Goal: Use online tool/utility: Use online tool/utility

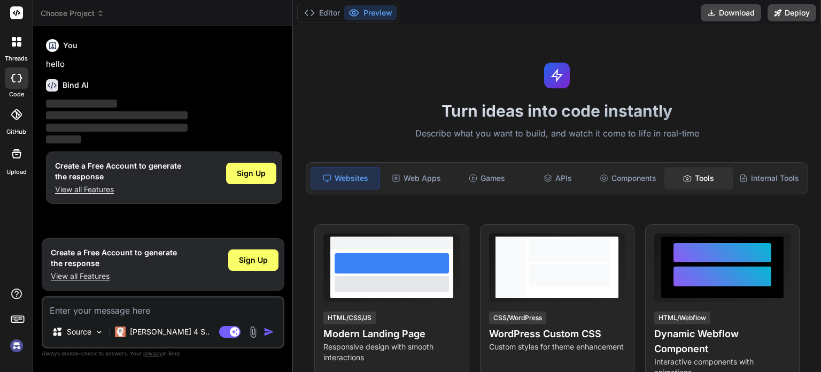
click at [682, 183] on div "Tools" at bounding box center [698, 178] width 68 height 22
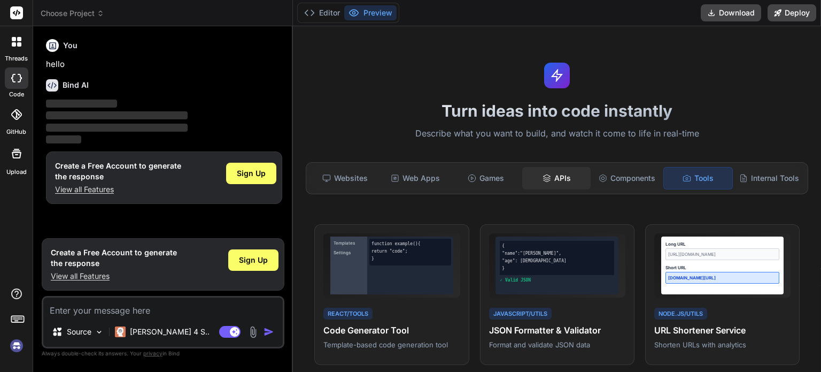
click at [565, 183] on div "APIs" at bounding box center [556, 178] width 68 height 22
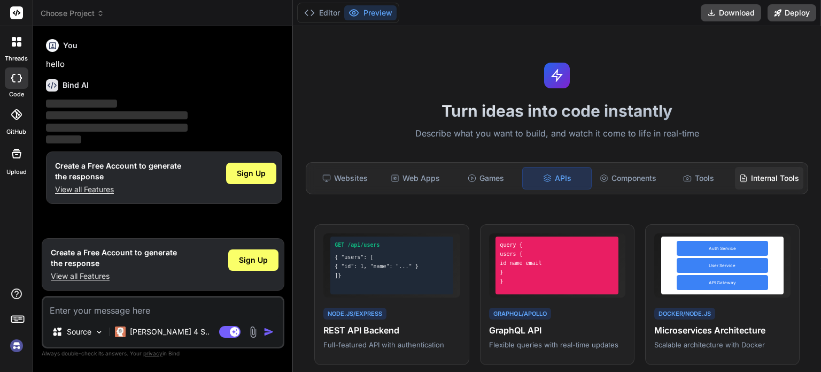
click at [747, 177] on div "Internal Tools" at bounding box center [769, 178] width 68 height 22
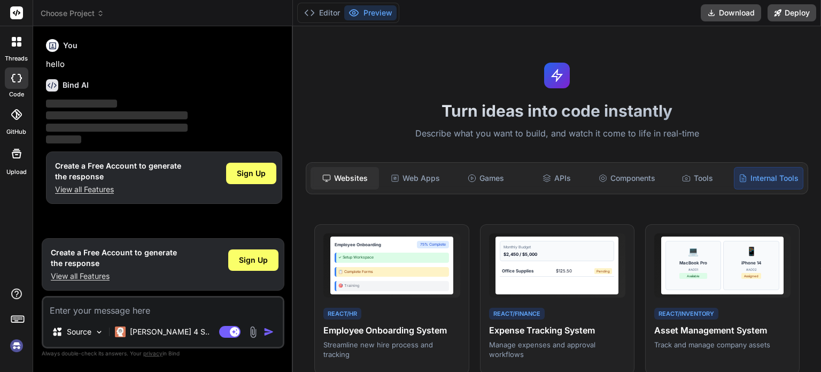
click at [338, 180] on div "Websites" at bounding box center [345, 178] width 68 height 22
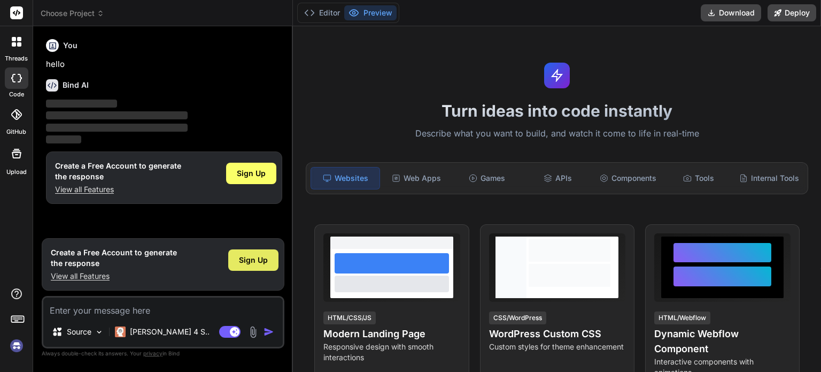
click at [269, 262] on div "Sign Up" at bounding box center [253, 259] width 50 height 21
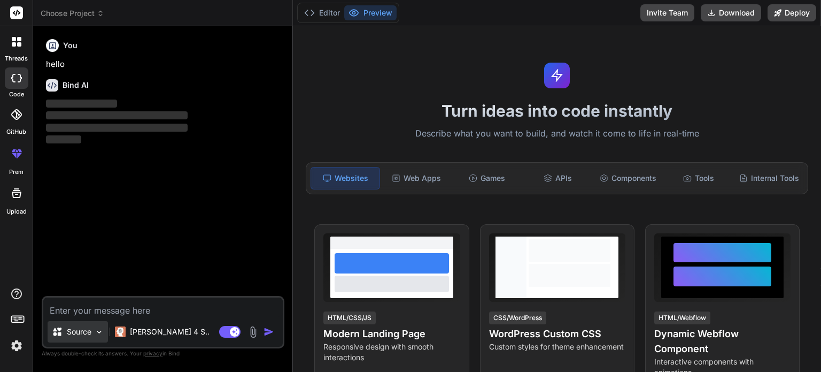
click at [96, 335] on img at bounding box center [99, 331] width 9 height 9
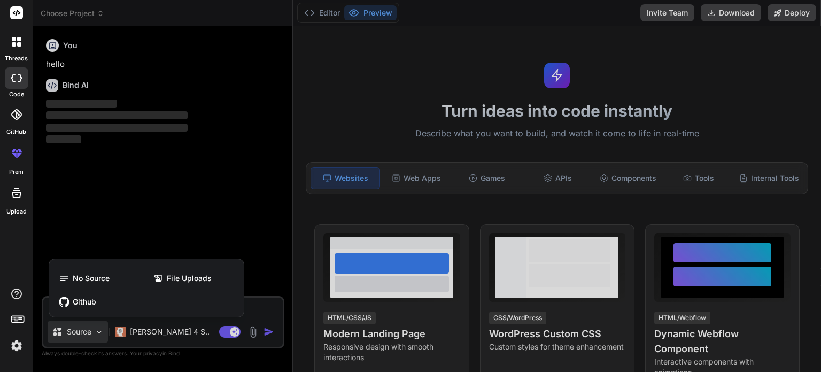
click at [134, 199] on div at bounding box center [410, 186] width 821 height 372
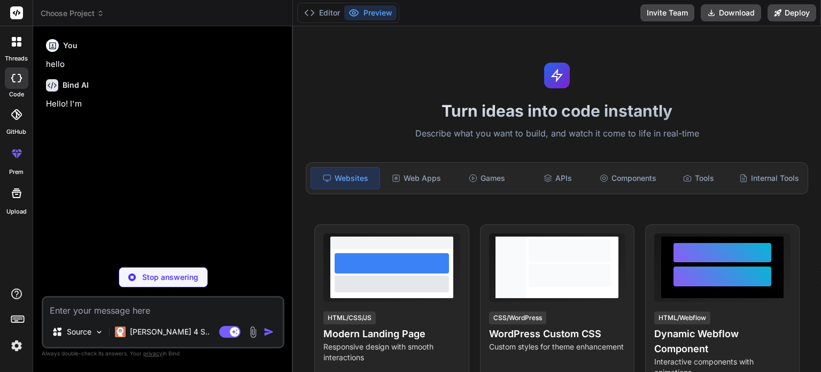
click at [296, 147] on div "Turn ideas into code instantly Describe what you want to build, and watch it co…" at bounding box center [557, 198] width 528 height 345
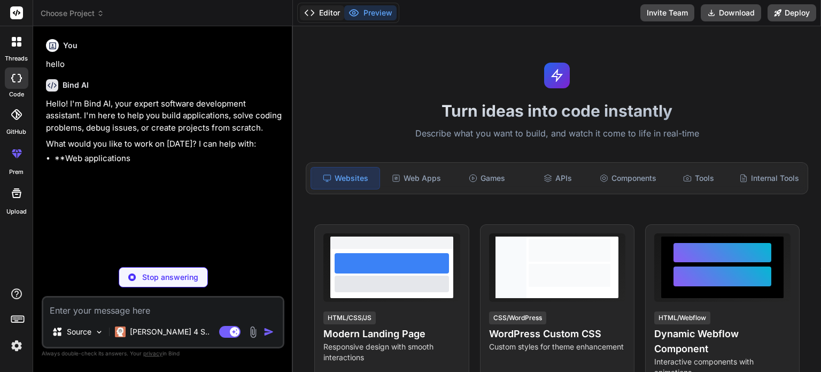
click at [323, 12] on button "Editor" at bounding box center [322, 12] width 44 height 15
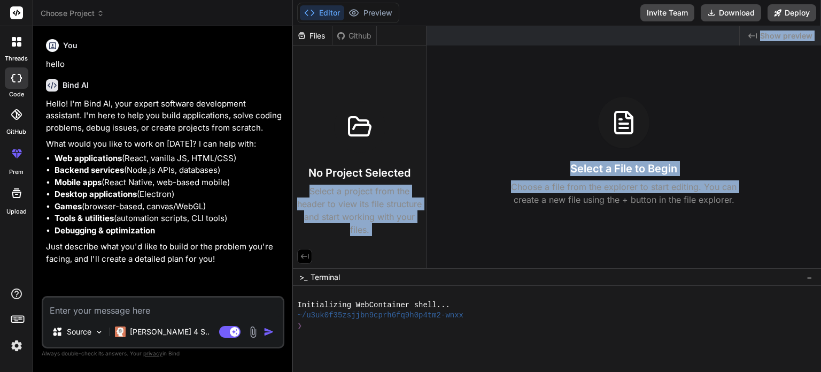
drag, startPoint x: 293, startPoint y: 195, endPoint x: 475, endPoint y: 199, distance: 181.8
click at [475, 199] on div "Files Github No Project Selected Select a project from the header to view its f…" at bounding box center [557, 147] width 528 height 242
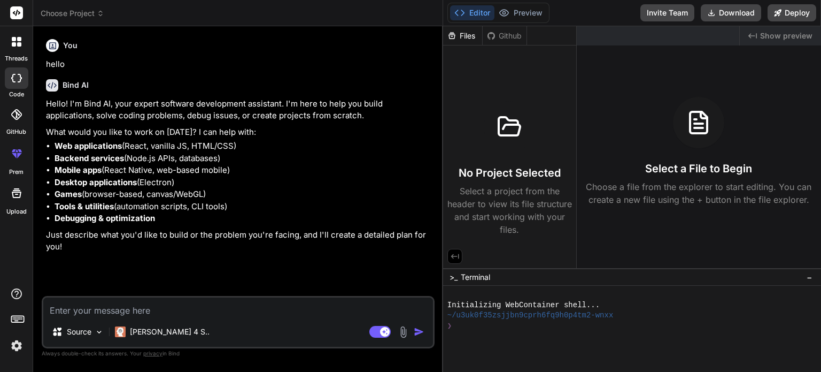
type textarea "x"
drag, startPoint x: 292, startPoint y: 194, endPoint x: 378, endPoint y: 207, distance: 87.2
click at [443, 202] on div "Bind AI Web Search Created with Pixso. Code Generator You hello Bind AI Hello! …" at bounding box center [238, 198] width 410 height 345
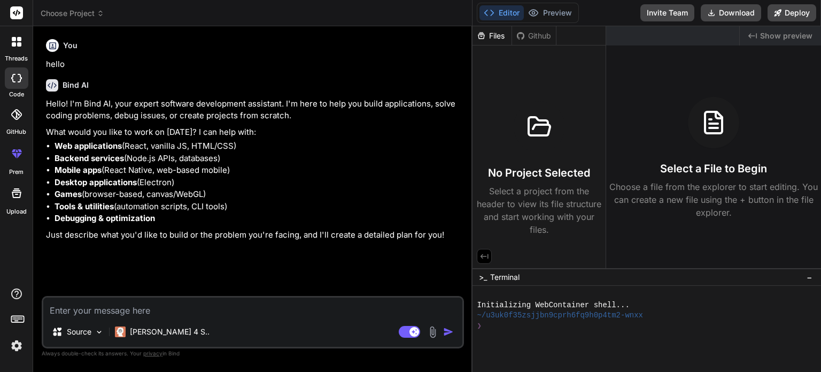
click at [109, 311] on textarea at bounding box center [252, 306] width 419 height 19
paste textarea "import sqlite3 import readline # Add readline for better terminal support from …"
type textarea "import sqlite3 import readline # Add readline for better terminal support from …"
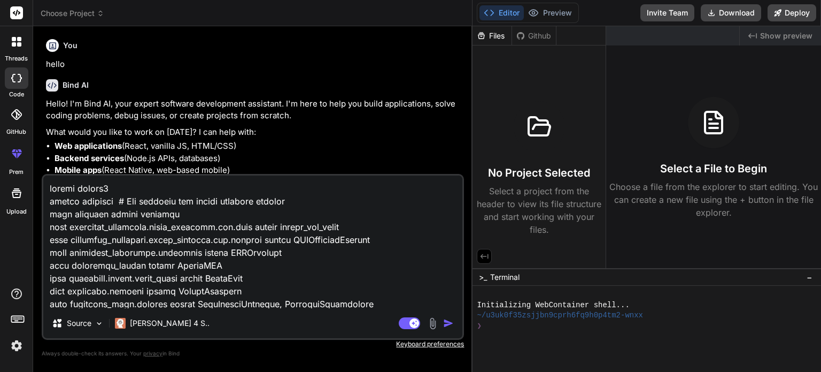
scroll to position [6236, 0]
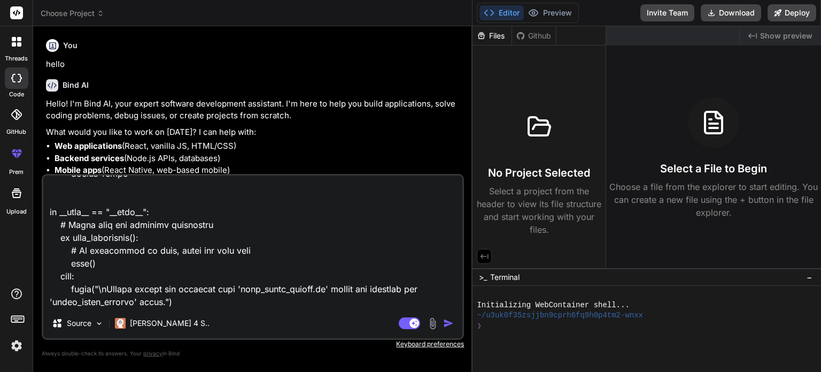
type textarea "x"
type textarea "import sqlite3 import readline # Add readline for better terminal support from …"
type textarea "x"
type textarea "import sqlite3 import readline # Add readline for better terminal support from …"
type textarea "x"
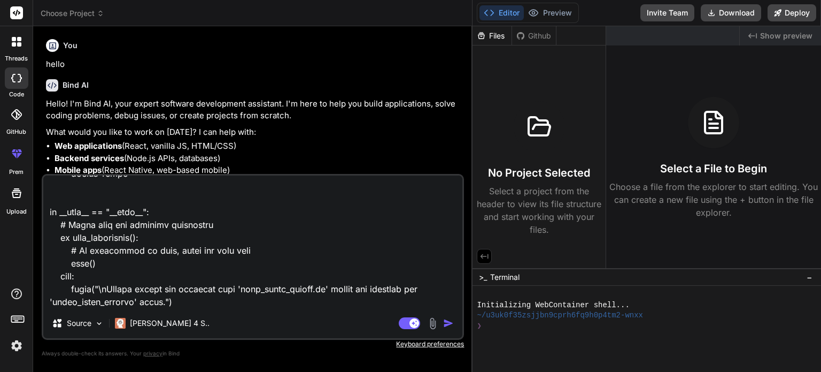
type textarea "import sqlite3 import readline # Add readline for better terminal support from …"
click at [88, 300] on textarea at bounding box center [252, 241] width 419 height 133
type textarea "x"
type textarea "import sqlite3 import readline # Add readline for better terminal support from …"
type textarea "x"
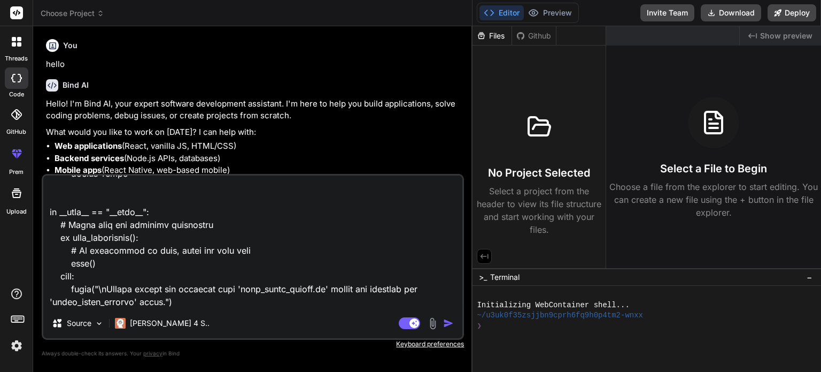
type textarea "import sqlite3 import readline # Add readline for better terminal support from …"
click at [88, 300] on textarea at bounding box center [252, 241] width 419 height 133
type textarea "x"
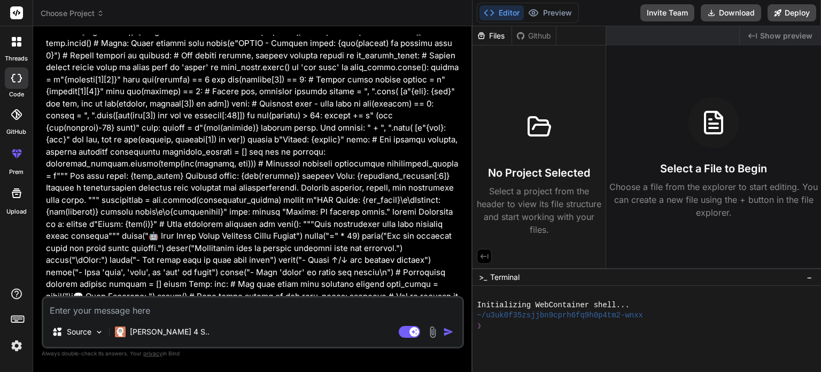
scroll to position [1765, 0]
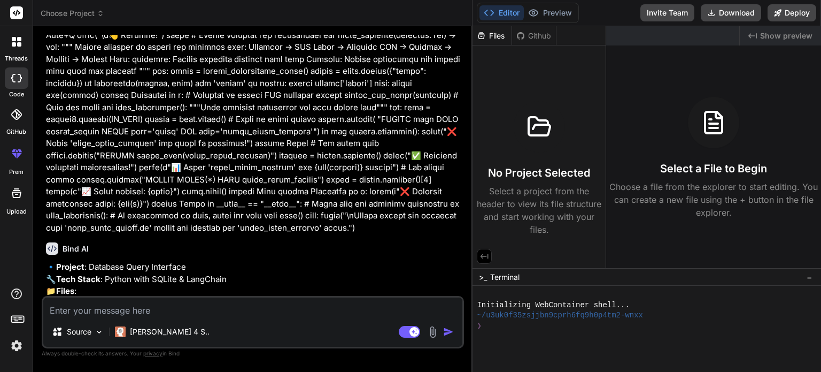
type textarea "x"
click at [93, 303] on textarea at bounding box center [252, 306] width 419 height 19
paste textarea "(.lor) ipsu@DOL-SITAM28:~/Cons_adip_elitseddo/eiusmod_tem_inc_u1# labore e4_dol…"
type textarea "(.lor) ipsu@DOL-SITAM28:~/Cons_adip_elitseddo/eiusmod_tem_inc_u1# labore e4_dol…"
type textarea "x"
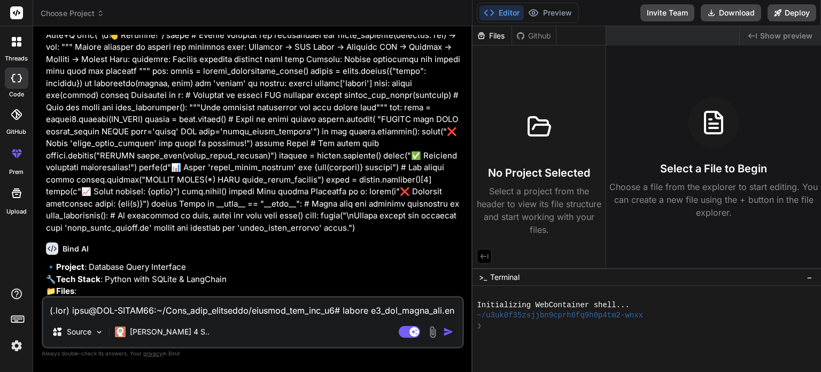
scroll to position [360, 0]
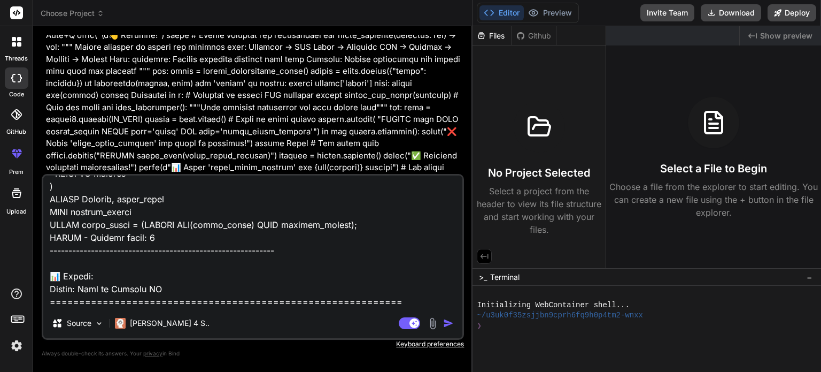
type textarea "(.lor) ipsu@DOL-SITAM28:~/Cons_adip_elitseddo/eiusmod_tem_inc_u1# labore e4_dol…"
type textarea "x"
type textarea "(.lor) ipsu@DOL-SITAM28:~/Cons_adip_elitseddo/eiusmod_tem_inc_u1# labore e4_dol…"
type textarea "x"
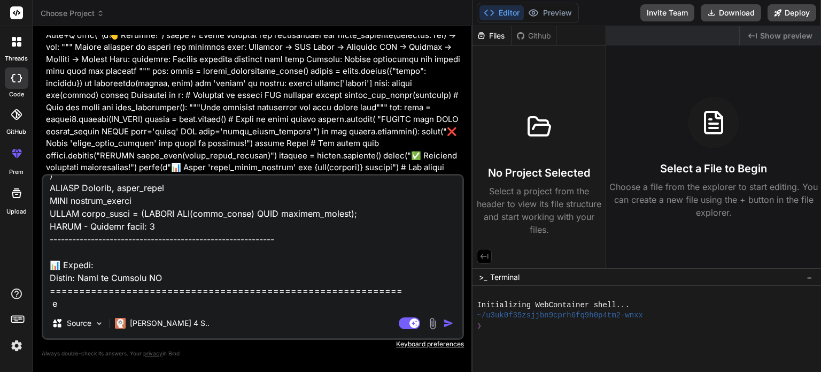
type textarea "(.lor) ipsu@DOL-SITAM28:~/Cons_adip_elitseddo/eiusmod_tem_inc_u1# labore e4_dol…"
type textarea "x"
type textarea "(.lor) ipsu@DOL-SITAM28:~/Cons_adip_elitseddo/eiusmod_tem_inc_u1# labore e4_dol…"
type textarea "x"
type textarea "(.lor) ipsu@DOL-SITAM28:~/Cons_adip_elitseddo/eiusmod_tem_inc_u1# labore e4_dol…"
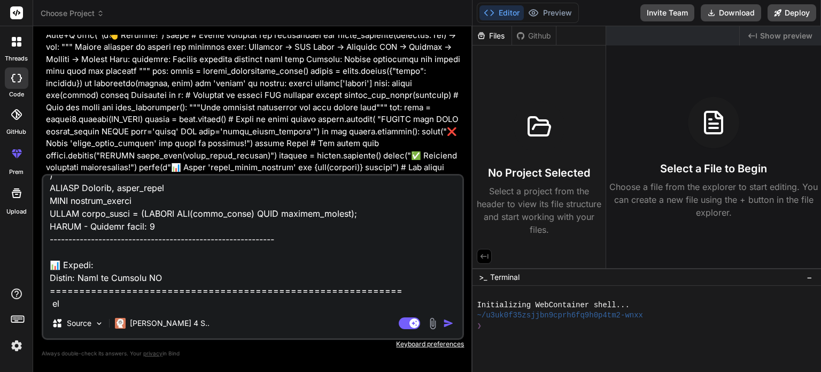
type textarea "x"
type textarea "(.lor) ipsu@DOL-SITAM28:~/Cons_adip_elitseddo/eiusmod_tem_inc_u1# labore e4_dol…"
type textarea "x"
type textarea "(.lor) ipsu@DOL-SITAM28:~/Cons_adip_elitseddo/eiusmod_tem_inc_u1# labore e4_dol…"
type textarea "x"
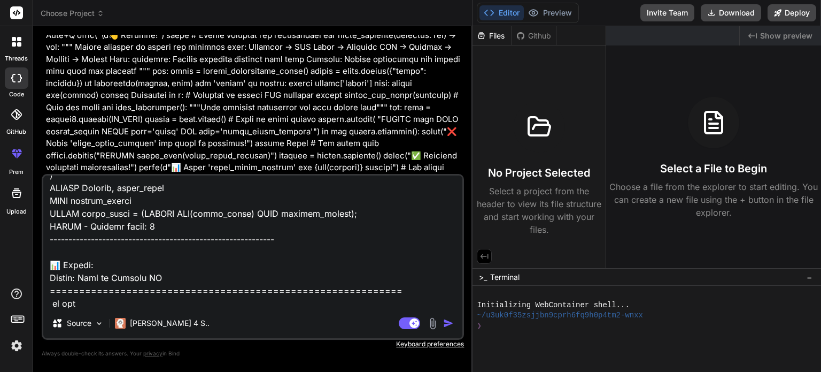
type textarea "(.lor) ipsu@DOL-SITAM28:~/Cons_adip_elitseddo/eiusmod_tem_inc_u1# labore e4_dol…"
type textarea "x"
type textarea "(.lor) ipsu@DOL-SITAM28:~/Cons_adip_elitseddo/eiusmod_tem_inc_u1# labore e4_dol…"
type textarea "x"
type textarea "(.lor) ipsu@DOL-SITAM28:~/Cons_adip_elitseddo/eiusmod_tem_inc_u1# labore e4_dol…"
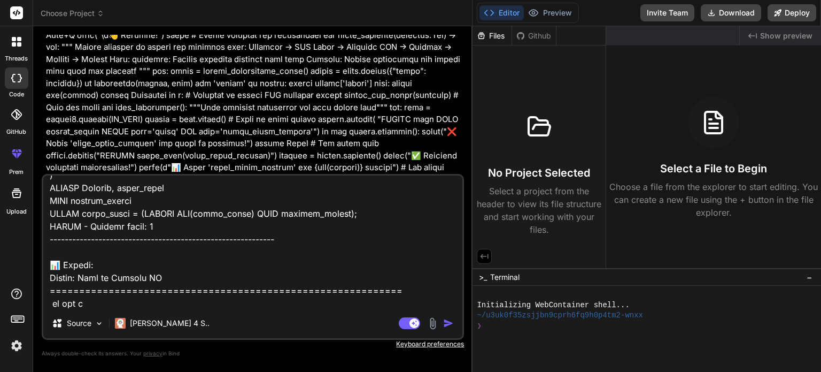
type textarea "x"
type textarea "(.lor) ipsu@DOL-SITAM28:~/Cons_adip_elitseddo/eiusmod_tem_inc_u1# labore e4_dol…"
type textarea "x"
type textarea "(.lor) ipsu@DOL-SITAM28:~/Cons_adip_elitseddo/eiusmod_tem_inc_u1# labore e4_dol…"
type textarea "x"
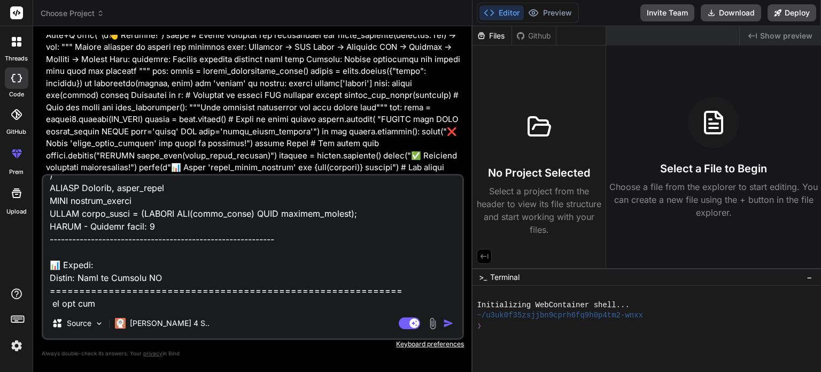
type textarea "(.lor) ipsu@DOL-SITAM28:~/Cons_adip_elitseddo/eiusmod_tem_inc_u1# labore e4_dol…"
type textarea "x"
type textarea "(.lor) ipsu@DOL-SITAM28:~/Cons_adip_elitseddo/eiusmod_tem_inc_u1# labore e4_dol…"
type textarea "x"
type textarea "(.lor) ipsu@DOL-SITAM28:~/Cons_adip_elitseddo/eiusmod_tem_inc_u1# labore e4_dol…"
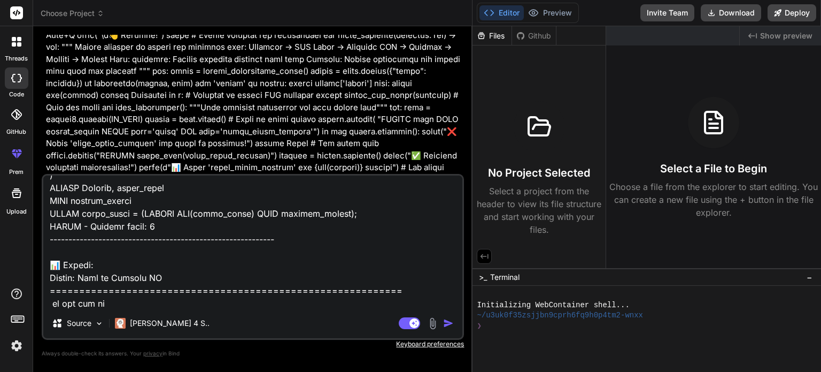
type textarea "x"
type textarea "(.lor) ipsu@DOL-SITAM28:~/Cons_adip_elitseddo/eiusmod_tem_inc_u1# labore e4_dol…"
type textarea "x"
type textarea "(.lor) ipsu@DOL-SITAM28:~/Cons_adip_elitseddo/eiusmod_tem_inc_u1# labore e4_dol…"
type textarea "x"
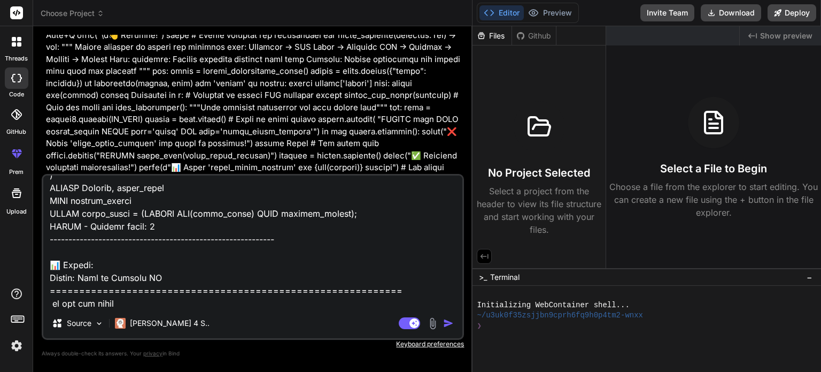
type textarea "(.lor) ipsu@DOL-SITAM28:~/Cons_adip_elitseddo/eiusmod_tem_inc_u1# labore e4_dol…"
type textarea "x"
type textarea "(.lor) ipsu@DOL-SITAM28:~/Cons_adip_elitseddo/eiusmod_tem_inc_u1# labore e4_dol…"
type textarea "x"
type textarea "(.lor) ipsu@DOL-SITAM28:~/Cons_adip_elitseddo/eiusmod_tem_inc_u1# labore e4_dol…"
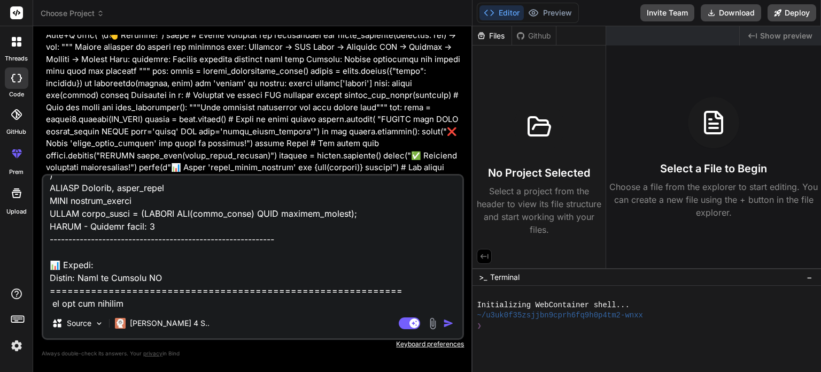
type textarea "x"
type textarea "(.lor) ipsu@DOL-SITAM28:~/Cons_adip_elitseddo/eiusmod_tem_inc_u1# labore e4_dol…"
type textarea "x"
type textarea "(.lor) ipsu@DOL-SITAM28:~/Cons_adip_elitseddo/eiusmod_tem_inc_u1# labore e4_dol…"
type textarea "x"
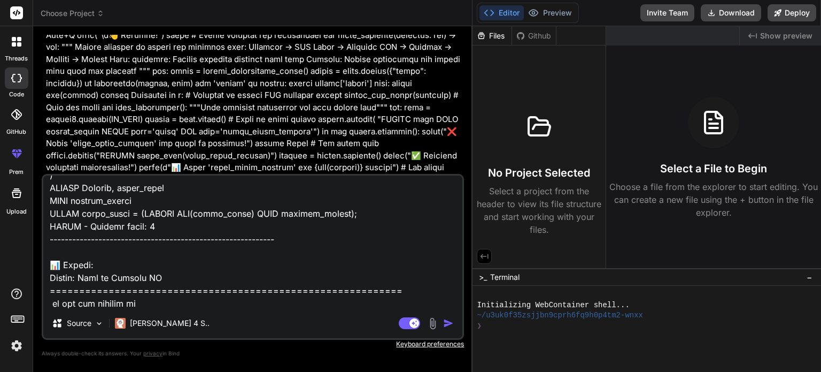
type textarea "(.lor) ipsu@DOL-SITAM28:~/Cons_adip_elitseddo/eiusmod_tem_inc_u1# labore e4_dol…"
type textarea "x"
type textarea "(.lor) ipsu@DOL-SITAM28:~/Cons_adip_elitseddo/eiusmod_tem_inc_u1# labore e4_dol…"
type textarea "x"
type textarea "(.lor) ipsu@DOL-SITAM28:~/Cons_adip_elitseddo/eiusmod_tem_inc_u1# labore e4_dol…"
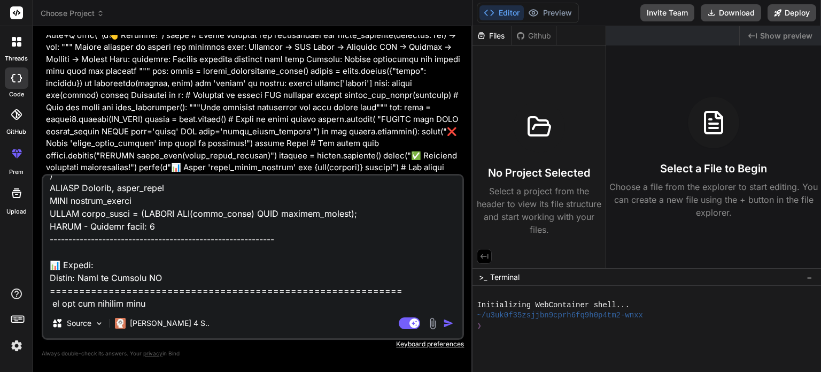
type textarea "x"
type textarea "(.lor) ipsu@DOL-SITAM28:~/Cons_adip_elitseddo/eiusmod_tem_inc_u1# labore e4_dol…"
type textarea "x"
type textarea "(.lor) ipsu@DOL-SITAM28:~/Cons_adip_elitseddo/eiusmod_tem_inc_u1# labore e4_dol…"
type textarea "x"
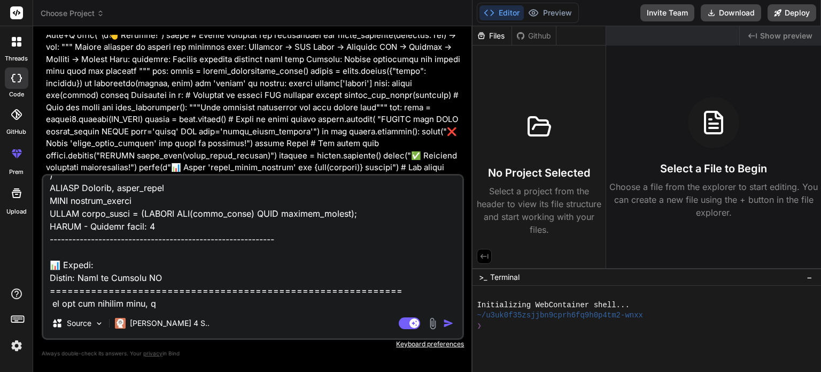
type textarea "(.lor) ipsu@DOL-SITAM28:~/Cons_adip_elitseddo/eiusmod_tem_inc_u1# labore e4_dol…"
type textarea "x"
type textarea "(.lor) ipsu@DOL-SITAM28:~/Cons_adip_elitseddo/eiusmod_tem_inc_u1# labore e4_dol…"
type textarea "x"
type textarea "(.lor) ipsu@DOL-SITAM28:~/Cons_adip_elitseddo/eiusmod_tem_inc_u1# labore e4_dol…"
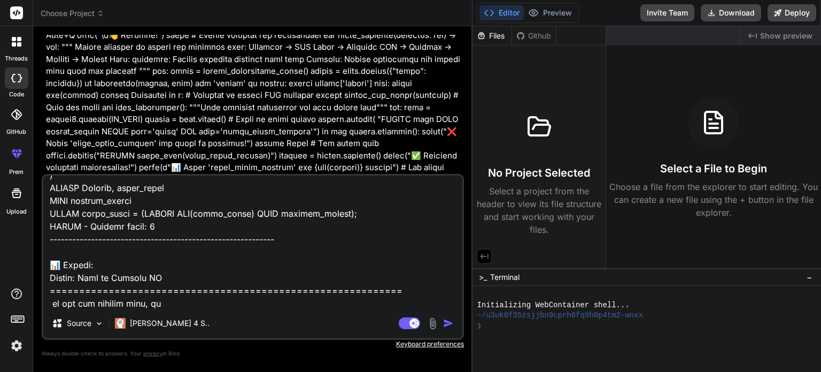
type textarea "x"
type textarea "(.lor) ipsu@DOL-SITAM28:~/Cons_adip_elitseddo/eiusmod_tem_inc_u1# labore e4_dol…"
type textarea "x"
type textarea "(.lor) ipsu@DOL-SITAM28:~/Cons_adip_elitseddo/eiusmod_tem_inc_u1# labore e4_dol…"
type textarea "x"
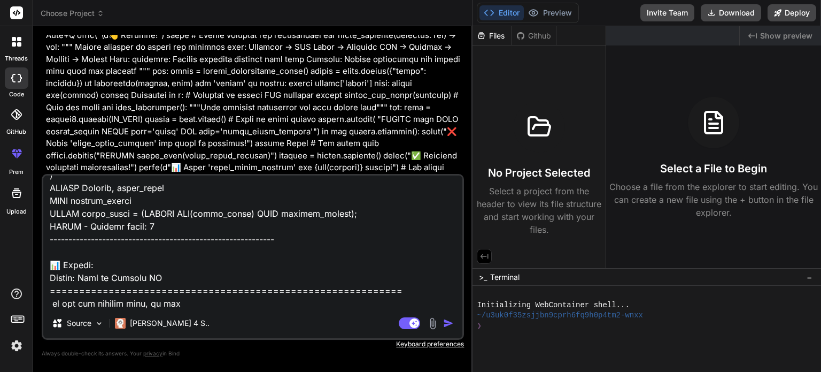
type textarea "(.lor) ipsu@DOL-SITAM28:~/Cons_adip_elitseddo/eiusmod_tem_inc_u1# labore e4_dol…"
type textarea "x"
type textarea "(.lor) ipsu@DOL-SITAM28:~/Cons_adip_elitseddo/eiusmod_tem_inc_u1# labore e4_dol…"
type textarea "x"
type textarea "(.lor) ipsu@DOL-SITAM28:~/Cons_adip_elitseddo/eiusmod_tem_inc_u1# labore e4_dol…"
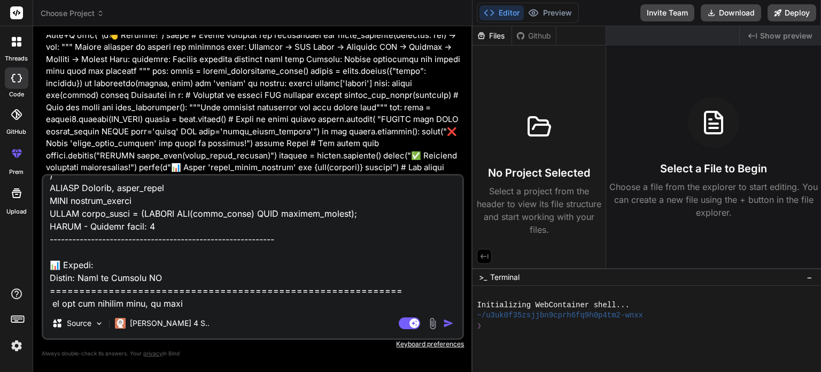
type textarea "x"
type textarea "(.lor) ipsu@DOL-SITAM28:~/Cons_adip_elitseddo/eiusmod_tem_inc_u1# labore e4_dol…"
type textarea "x"
type textarea "(.lor) ipsu@DOL-SITAM28:~/Cons_adip_elitseddo/eiusmod_tem_inc_u1# labore e4_dol…"
type textarea "x"
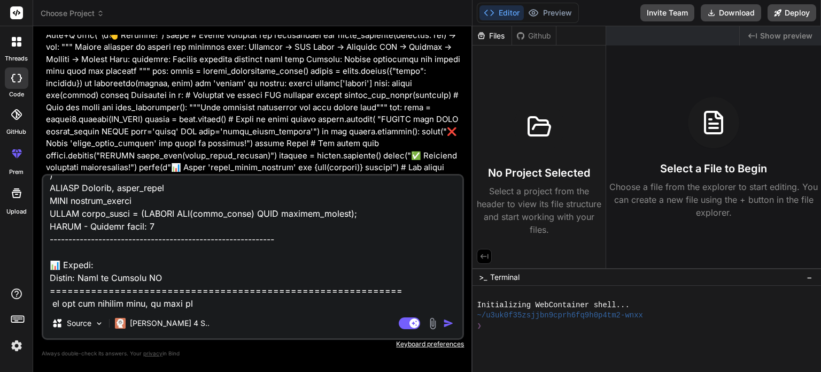
type textarea "(.lor) ipsu@DOL-SITAM28:~/Cons_adip_elitseddo/eiusmod_tem_inc_u1# labore e4_dol…"
type textarea "x"
type textarea "(.lor) ipsu@DOL-SITAM28:~/Cons_adip_elitseddo/eiusmod_tem_inc_u1# labore e4_dol…"
type textarea "x"
type textarea "(.lor) ipsu@DOL-SITAM28:~/Cons_adip_elitseddo/eiusmod_tem_inc_u1# labore e4_dol…"
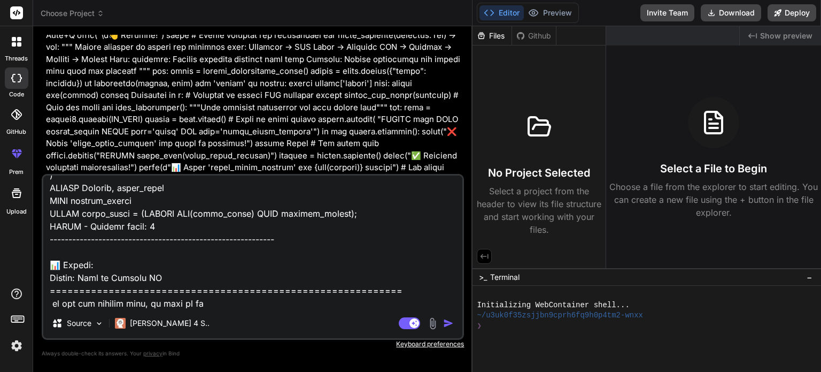
type textarea "x"
type textarea "(.lor) ipsu@DOL-SITAM28:~/Cons_adip_elitseddo/eiusmod_tem_inc_u1# labore e4_dol…"
type textarea "x"
type textarea "(.lor) ipsu@DOL-SITAM28:~/Cons_adip_elitseddo/eiusmod_tem_inc_u1# labore e4_dol…"
type textarea "x"
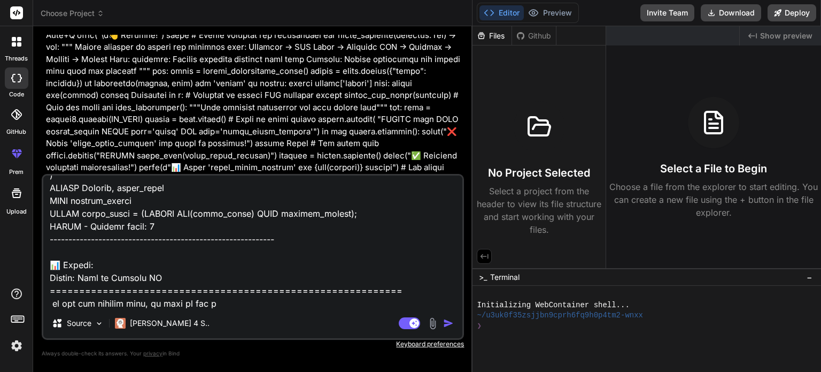
type textarea "(.lor) ipsu@DOL-SITAM28:~/Cons_adip_elitseddo/eiusmod_tem_inc_u1# labore e4_dol…"
type textarea "x"
type textarea "(.lor) ipsu@DOL-SITAM28:~/Cons_adip_elitseddo/eiusmod_tem_inc_u1# labore e4_dol…"
type textarea "x"
type textarea "(.lor) ipsu@DOL-SITAM28:~/Cons_adip_elitseddo/eiusmod_tem_inc_u1# labore e4_dol…"
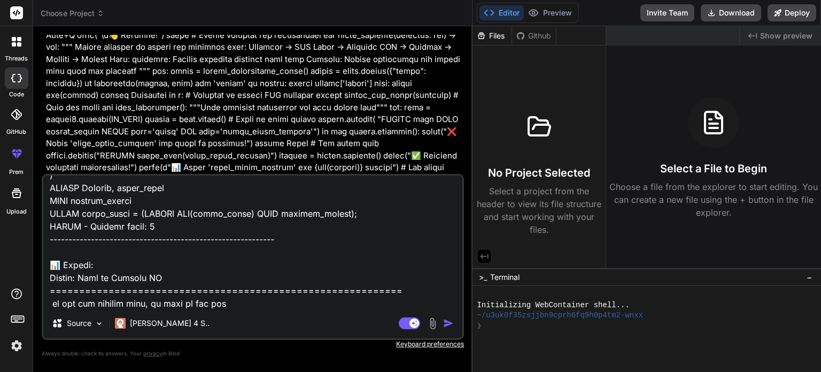
type textarea "x"
type textarea "(.lor) ipsu@DOL-SITAM28:~/Cons_adip_elitseddo/eiusmod_tem_inc_u1# labore e4_dol…"
type textarea "x"
type textarea "(.lor) ipsu@DOL-SITAM28:~/Cons_adip_elitseddo/eiusmod_tem_inc_u1# labore e4_dol…"
type textarea "x"
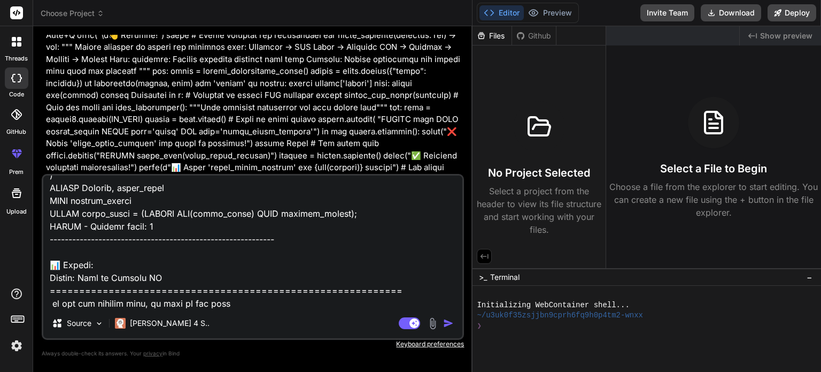
type textarea "(.lor) ipsu@DOL-SITAM28:~/Cons_adip_elitseddo/eiusmod_tem_inc_u1# labore e4_dol…"
type textarea "x"
type textarea "(.lor) ipsu@DOL-SITAM28:~/Cons_adip_elitseddo/eiusmod_tem_inc_u1# labore e4_dol…"
type textarea "x"
type textarea "(.lor) ipsu@DOL-SITAM28:~/Cons_adip_elitseddo/eiusmod_tem_inc_u1# labore e4_dol…"
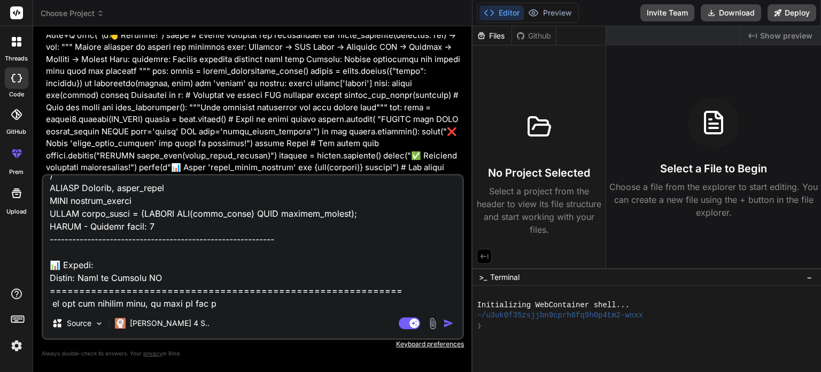
type textarea "x"
type textarea "(.lor) ipsu@DOL-SITAM28:~/Cons_adip_elitseddo/eiusmod_tem_inc_u1# labore e4_dol…"
type textarea "x"
type textarea "(.lor) ipsu@DOL-SITAM28:~/Cons_adip_elitseddo/eiusmod_tem_inc_u1# labore e4_dol…"
type textarea "x"
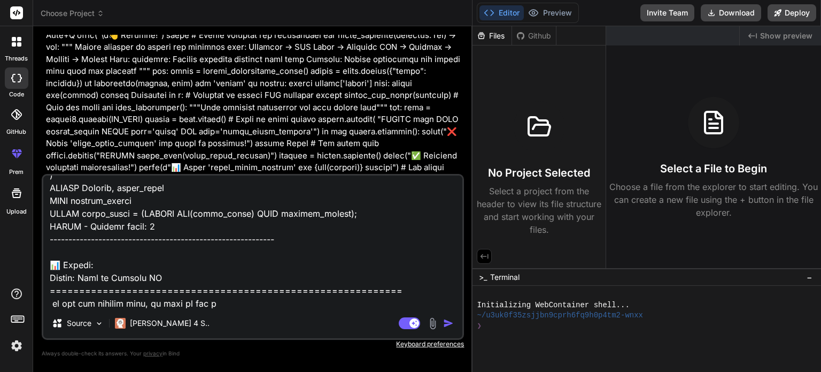
type textarea "(.lor) ipsu@DOL-SITAM28:~/Cons_adip_elitseddo/eiusmod_tem_inc_u1# labore e4_dol…"
type textarea "x"
type textarea "(.lor) ipsu@DOL-SITAM28:~/Cons_adip_elitseddo/eiusmod_tem_inc_u1# labore e4_dol…"
type textarea "x"
type textarea "(.lor) ipsu@DOL-SITAM28:~/Cons_adip_elitseddo/eiusmod_tem_inc_u1# labore e4_dol…"
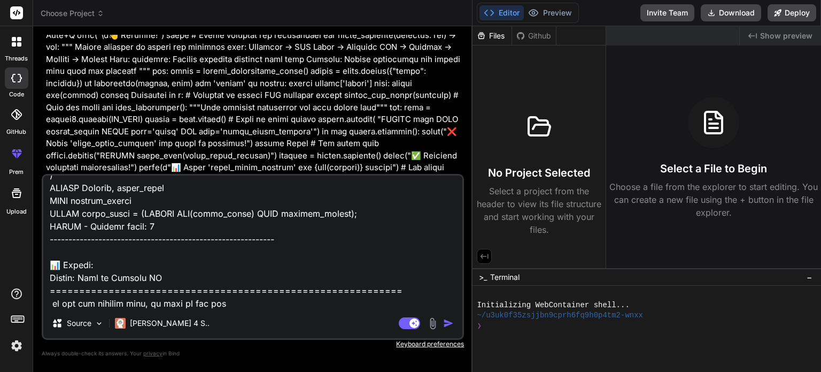
type textarea "x"
type textarea "(.lor) ipsu@DOL-SITAM28:~/Cons_adip_elitseddo/eiusmod_tem_inc_u1# labore e4_dol…"
type textarea "x"
type textarea "(.lor) ipsu@DOL-SITAM28:~/Cons_adip_elitseddo/eiusmod_tem_inc_u1# labore e4_dol…"
type textarea "x"
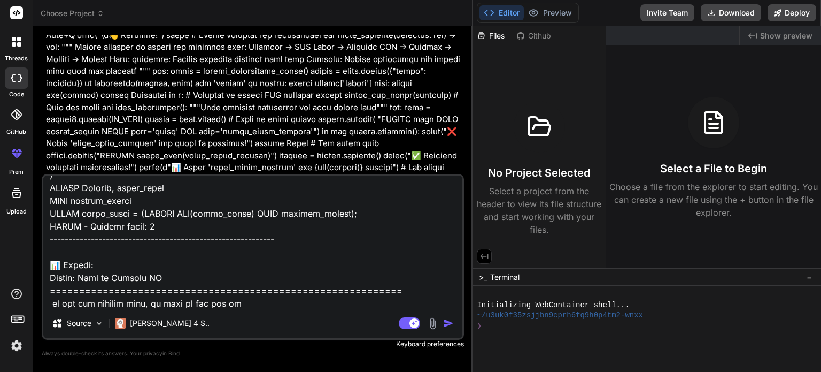
type textarea "(.lor) ipsu@DOL-SITAM28:~/Cons_adip_elitseddo/eiusmod_tem_inc_u1# labore e4_dol…"
type textarea "x"
type textarea "(.lor) ipsu@DOL-SITAM28:~/Cons_adip_elitseddo/eiusmod_tem_inc_u1# labore e4_dol…"
type textarea "x"
type textarea "(.lor) ipsu@DOL-SITAM28:~/Cons_adip_elitseddo/eiusmod_tem_inc_u1# labore e4_dol…"
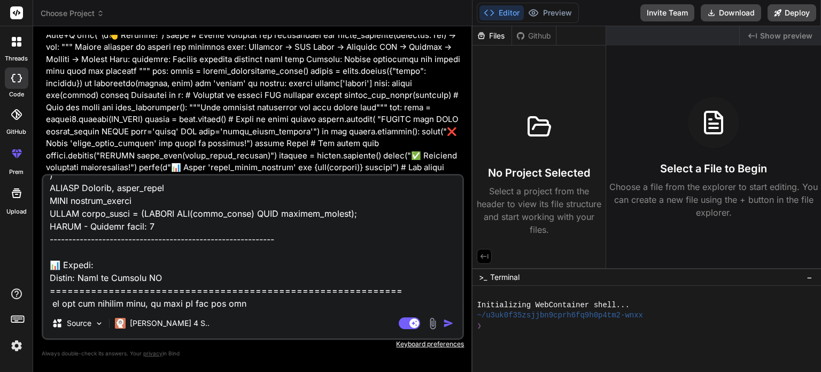
type textarea "x"
type textarea "(.lor) ipsu@DOL-SITAM28:~/Cons_adip_elitseddo/eiusmod_tem_inc_u1# labore e4_dol…"
type textarea "x"
type textarea "(.lor) ipsu@DOL-SITAM28:~/Cons_adip_elitseddo/eiusmod_tem_inc_u1# labore e4_dol…"
type textarea "x"
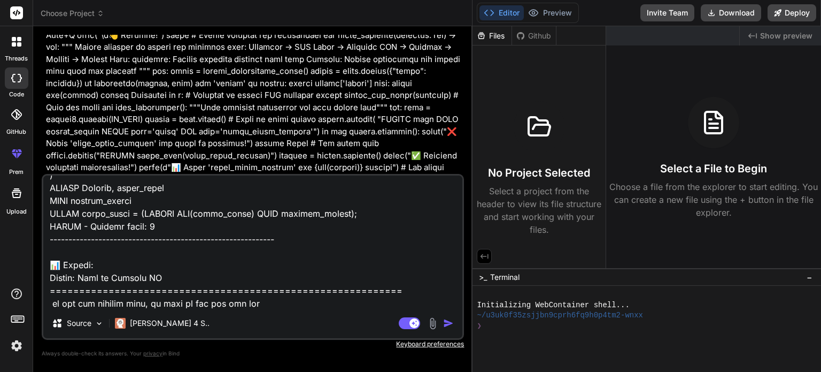
type textarea "(.lor) ipsu@DOL-SITAM28:~/Cons_adip_elitseddo/eiusmod_tem_inc_u1# labore e4_dol…"
type textarea "x"
type textarea "(.lor) ipsu@DOL-SITAM28:~/Cons_adip_elitseddo/eiusmod_tem_inc_u1# labore e4_dol…"
type textarea "x"
type textarea "(.lor) ipsu@DOL-SITAM28:~/Cons_adip_elitseddo/eiusmod_tem_inc_u1# labore e4_dol…"
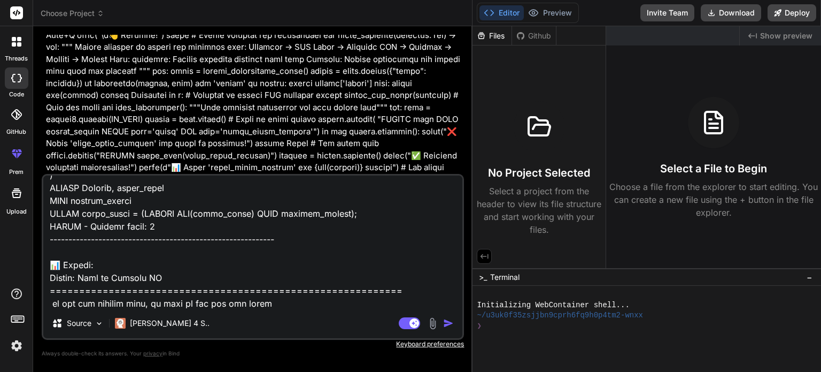
type textarea "x"
type textarea "(.lor) ipsu@DOL-SITAM28:~/Cons_adip_elitseddo/eiusmod_tem_inc_u1# labore e4_dol…"
type textarea "x"
type textarea "(.lor) ipsu@DOL-SITAM28:~/Cons_adip_elitseddo/eiusmod_tem_inc_u1# labore e4_dol…"
type textarea "x"
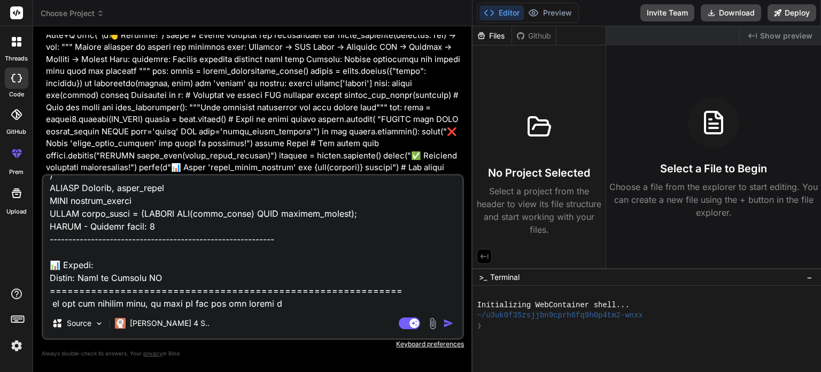
type textarea "(.lor) ipsu@DOL-SITAM28:~/Cons_adip_elitseddo/eiusmod_tem_inc_u1# labore e4_dol…"
type textarea "x"
type textarea "(.lor) ipsu@DOL-SITAM28:~/Cons_adip_elitseddo/eiusmod_tem_inc_u1# labore e4_dol…"
type textarea "x"
type textarea "(.lor) ipsu@DOL-SITAM28:~/Cons_adip_elitseddo/eiusmod_tem_inc_u1# labore e4_dol…"
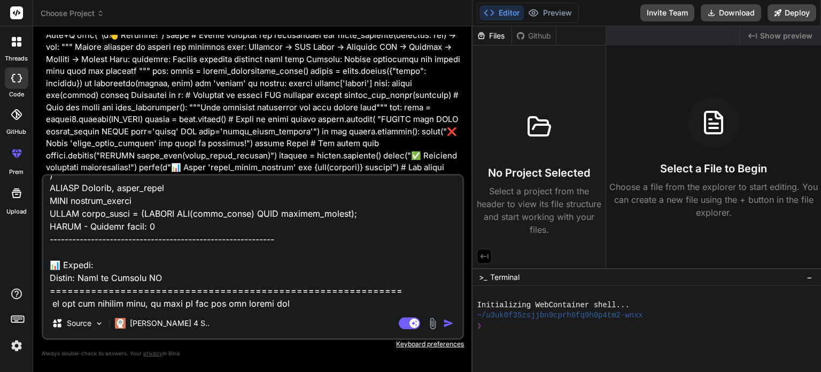
type textarea "x"
type textarea "(.lor) ipsu@DOL-SITAM28:~/Cons_adip_elitseddo/eiusmod_tem_inc_u1# labore e4_dol…"
type textarea "x"
type textarea "(.lor) ipsu@DOL-SITAM28:~/Cons_adip_elitseddo/eiusmod_tem_inc_u1# labore e4_dol…"
type textarea "x"
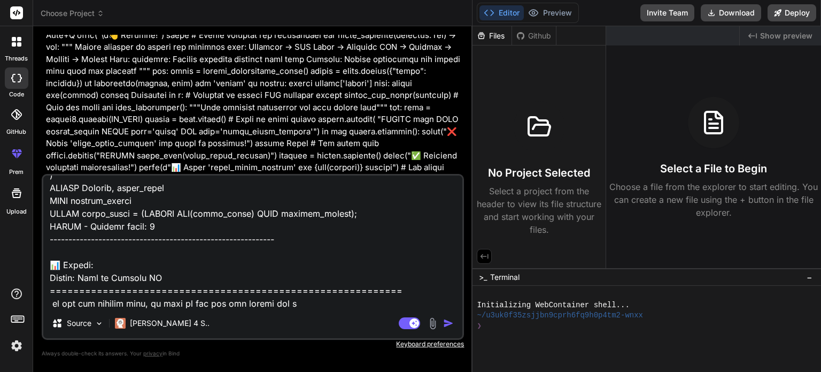
type textarea "(.lor) ipsu@DOL-SITAM28:~/Cons_adip_elitseddo/eiusmod_tem_inc_u1# labore e4_dol…"
type textarea "x"
type textarea "(.lor) ipsu@DOL-SITAM28:~/Cons_adip_elitseddo/eiusmod_tem_inc_u1# labore e4_dol…"
type textarea "x"
type textarea "(.lor) ipsu@DOL-SITAM28:~/Cons_adip_elitseddo/eiusmod_tem_inc_u1# labore e4_dol…"
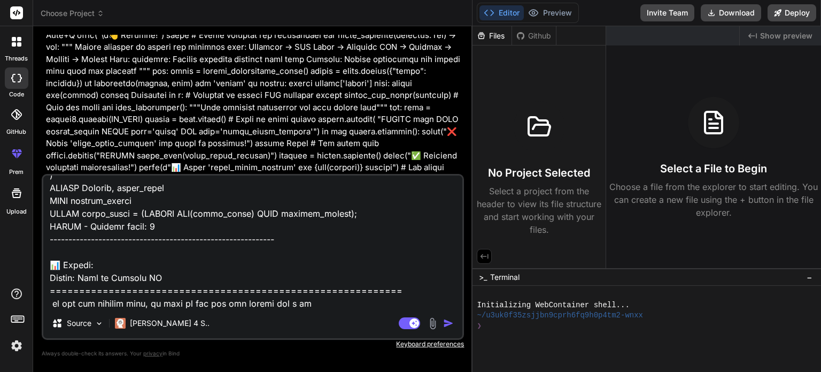
type textarea "x"
type textarea "(.lor) ipsu@DOL-SITAM28:~/Cons_adip_elitseddo/eiusmod_tem_inc_u1# labore e4_dol…"
type textarea "x"
type textarea "(.lor) ipsu@DOL-SITAM28:~/Cons_adip_elitseddo/eiusmod_tem_inc_u1# labore e4_dol…"
type textarea "x"
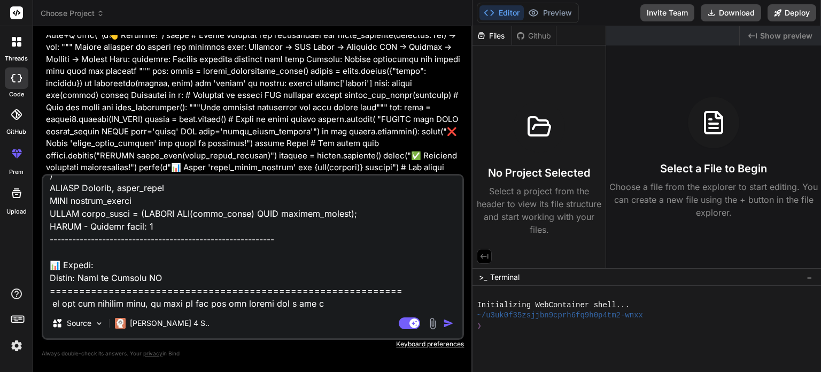
type textarea "(.lor) ipsu@DOL-SITAM28:~/Cons_adip_elitseddo/eiusmod_tem_inc_u1# labore e4_dol…"
type textarea "x"
type textarea "(.lor) ipsu@DOL-SITAM28:~/Cons_adip_elitseddo/eiusmod_tem_inc_u1# labore e4_dol…"
type textarea "x"
type textarea "(.lor) ipsu@DOL-SITAM28:~/Cons_adip_elitseddo/eiusmod_tem_inc_u1# labore e4_dol…"
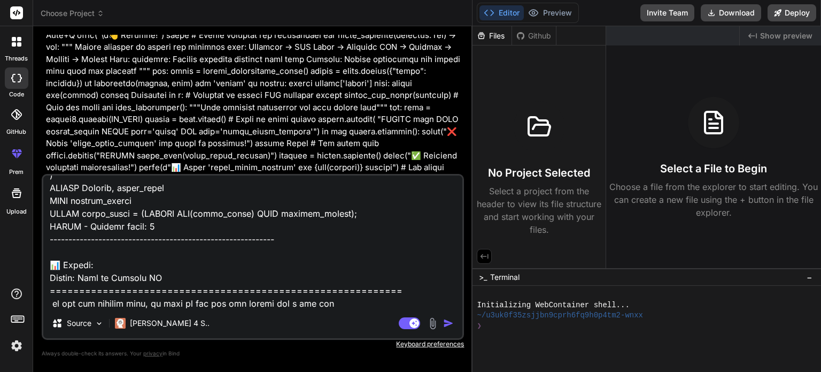
type textarea "x"
type textarea "(.lor) ipsu@DOL-SITAM28:~/Cons_adip_elitseddo/eiusmod_tem_inc_u1# labore e4_dol…"
type textarea "x"
type textarea "(.lor) ipsu@DOL-SITAM28:~/Cons_adip_elitseddo/eiusmod_tem_inc_u1# labore e4_dol…"
type textarea "x"
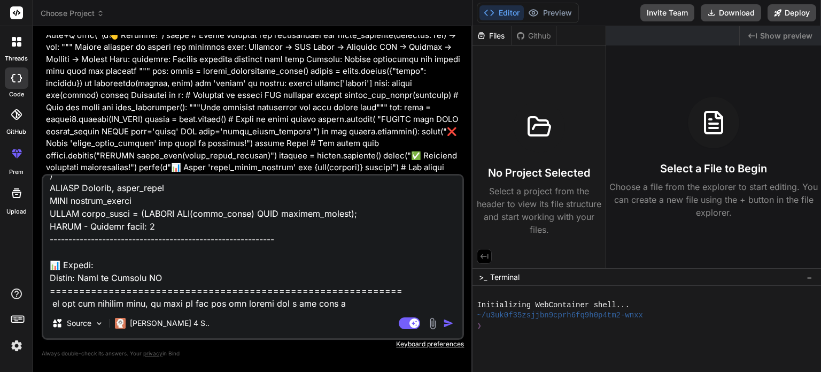
type textarea "(.lor) ipsu@DOL-SITAM28:~/Cons_adip_elitseddo/eiusmod_tem_inc_u1# labore e4_dol…"
type textarea "x"
type textarea "(.lor) ipsu@DOL-SITAM28:~/Cons_adip_elitseddo/eiusmod_tem_inc_u1# labore e4_dol…"
type textarea "x"
type textarea "(.lor) ipsu@DOL-SITAM28:~/Cons_adip_elitseddo/eiusmod_tem_inc_u1# labore e4_dol…"
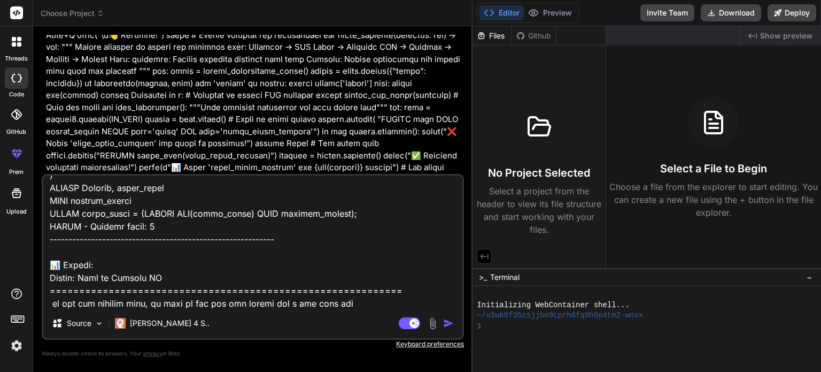
type textarea "x"
type textarea "(.lor) ipsu@DOL-SITAM28:~/Cons_adip_elitseddo/eiusmod_tem_inc_u1# labore e4_dol…"
type textarea "x"
type textarea "(.lor) ipsu@DOL-SITAM28:~/Cons_adip_elitseddo/eiusmod_tem_inc_u1# labore e4_dol…"
type textarea "x"
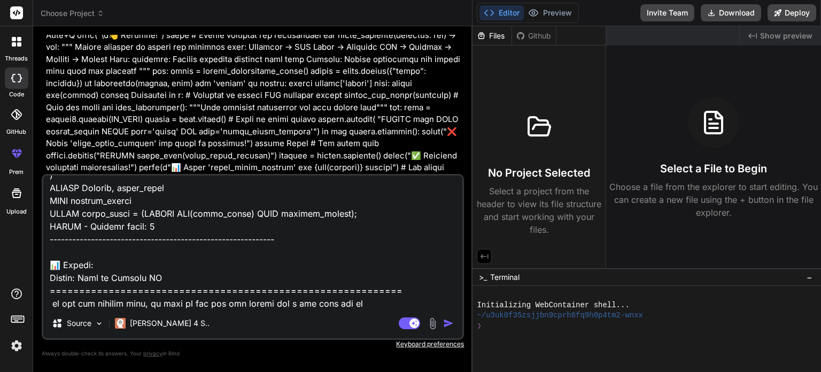
type textarea "(.lor) ipsu@DOL-SITAM28:~/Cons_adip_elitseddo/eiusmod_tem_inc_u1# labore e4_dol…"
type textarea "x"
type textarea "(.lor) ipsu@DOL-SITAM28:~/Cons_adip_elitseddo/eiusmod_tem_inc_u1# labore e4_dol…"
type textarea "x"
type textarea "(.lor) ipsu@DOL-SITAM28:~/Cons_adip_elitseddo/eiusmod_tem_inc_u1# labore e4_dol…"
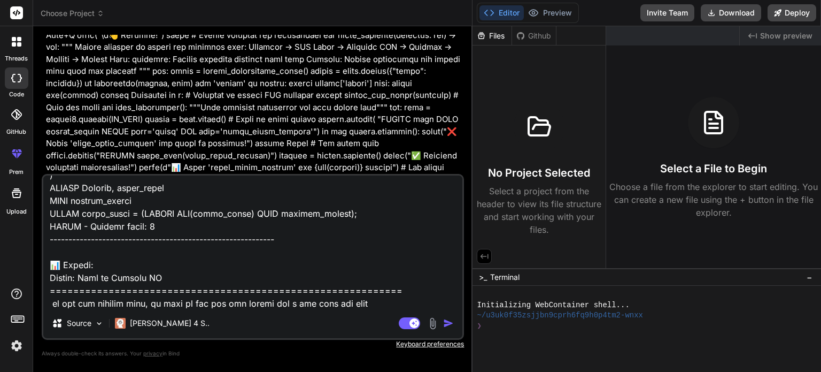
type textarea "x"
type textarea "(.lor) ipsu@DOL-SITAM28:~/Cons_adip_elitseddo/eiusmod_tem_inc_u1# labore e4_dol…"
type textarea "x"
type textarea "(.lor) ipsu@DOL-SITAM28:~/Cons_adip_elitseddo/eiusmod_tem_inc_u1# labore e4_dol…"
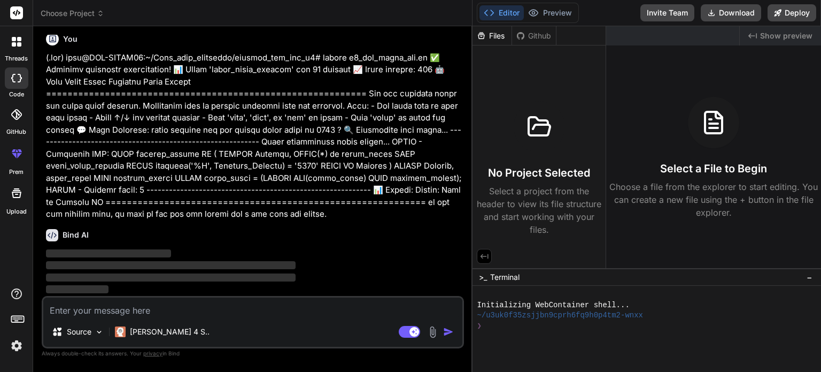
scroll to position [2170, 0]
click at [15, 83] on div at bounding box center [17, 77] width 24 height 21
click at [11, 346] on img at bounding box center [16, 345] width 18 height 18
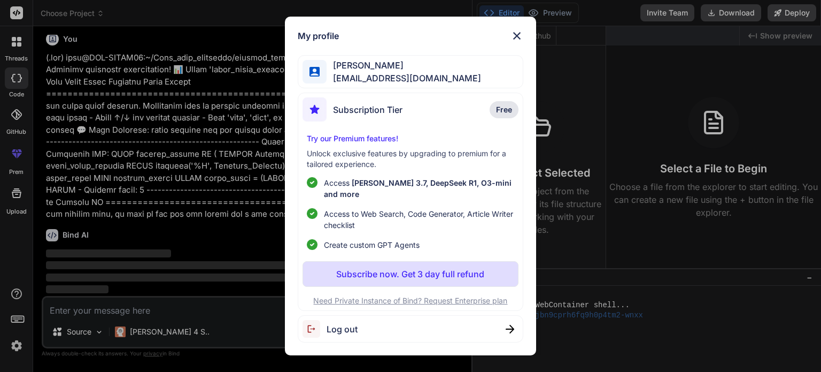
click at [519, 38] on img at bounding box center [517, 35] width 13 height 13
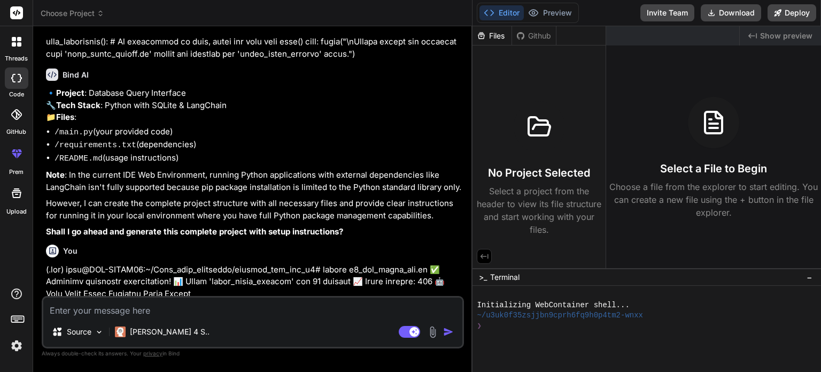
scroll to position [2170, 0]
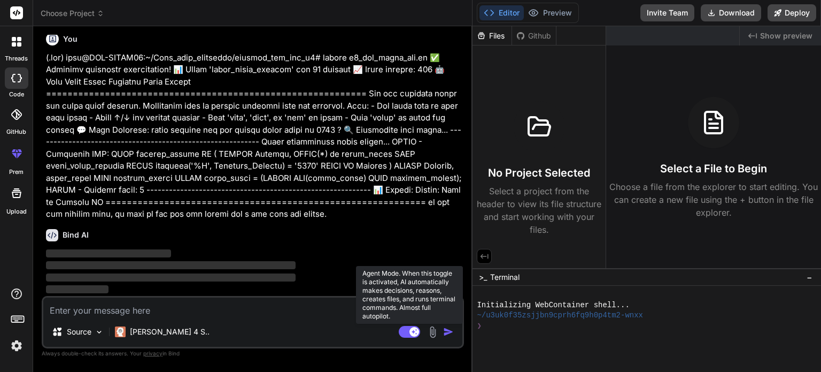
click at [416, 331] on rect at bounding box center [414, 332] width 10 height 10
click at [415, 331] on rect at bounding box center [409, 332] width 21 height 12
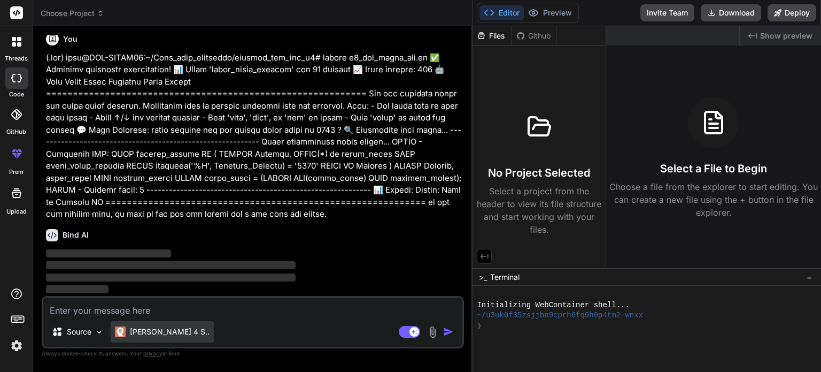
click at [129, 336] on div "[PERSON_NAME] 4 S.." at bounding box center [162, 331] width 95 height 11
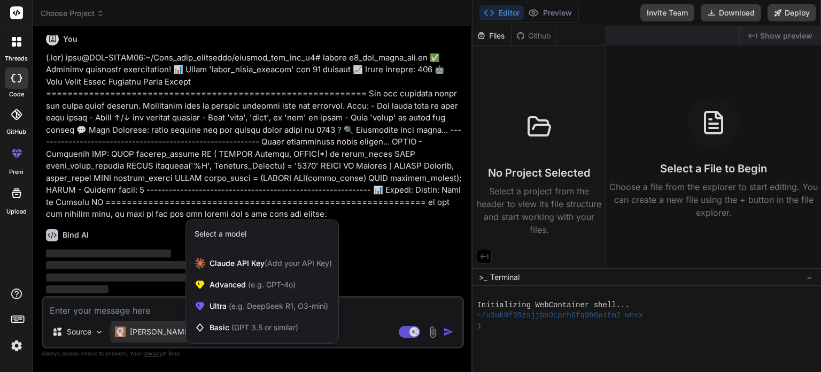
click at [126, 311] on div at bounding box center [410, 186] width 821 height 372
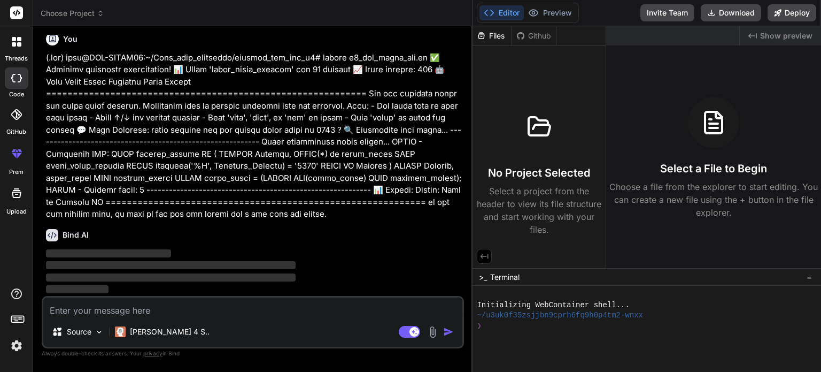
click at [9, 156] on div at bounding box center [17, 154] width 26 height 26
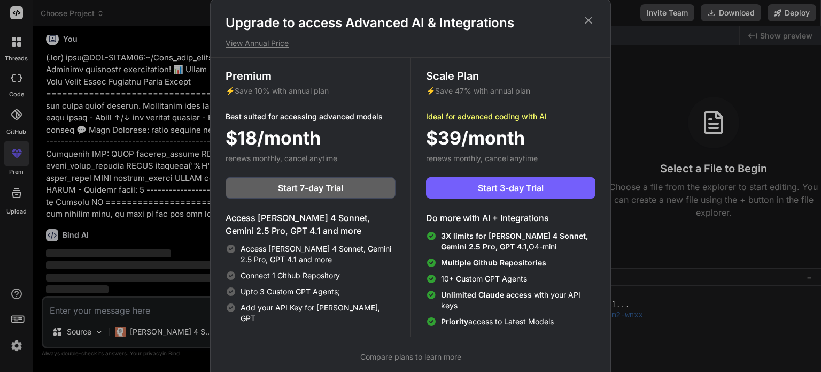
click at [592, 13] on div "Upgrade to access Advanced AI & Integrations View Annual Price Premium ⚡ Save 1…" at bounding box center [410, 188] width 401 height 379
click at [586, 14] on icon at bounding box center [589, 20] width 12 height 12
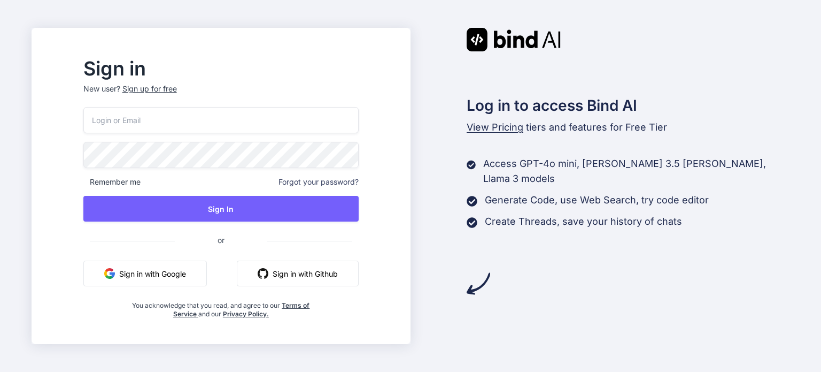
click at [197, 277] on button "Sign in with Google" at bounding box center [144, 273] width 123 height 26
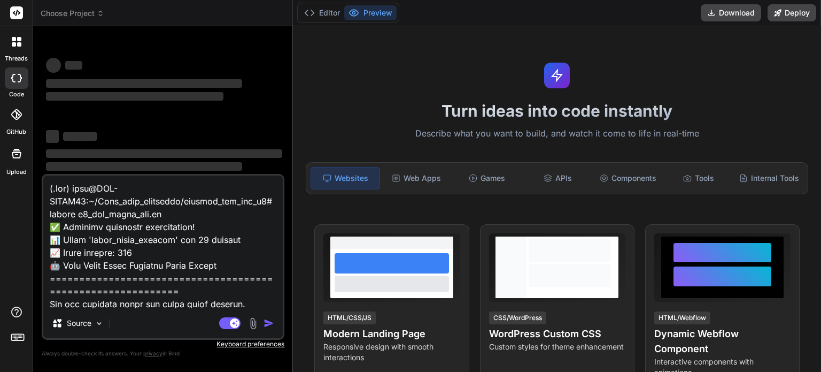
type textarea "x"
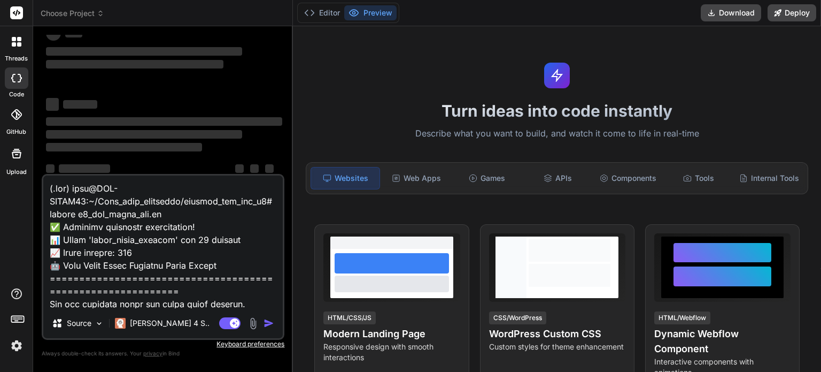
scroll to position [49, 0]
